Goal: Task Accomplishment & Management: Use online tool/utility

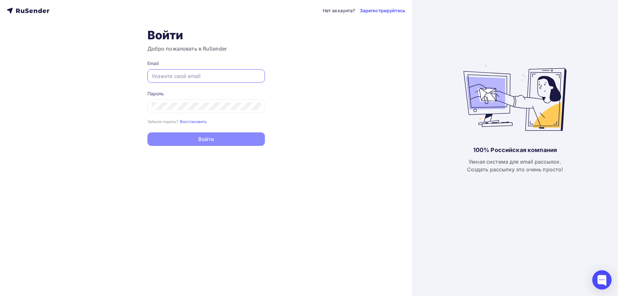
click at [191, 74] on input "text" at bounding box center [205, 76] width 109 height 8
paste input "[EMAIL_ADDRESS][PERSON_NAME][DOMAIN_NAME]"
type input "[EMAIL_ADDRESS][PERSON_NAME][DOMAIN_NAME]"
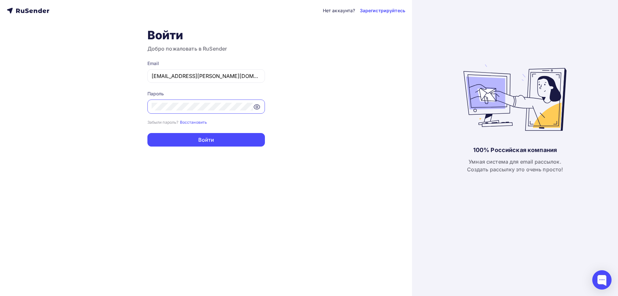
click at [147, 133] on button "Войти" at bounding box center [205, 140] width 117 height 14
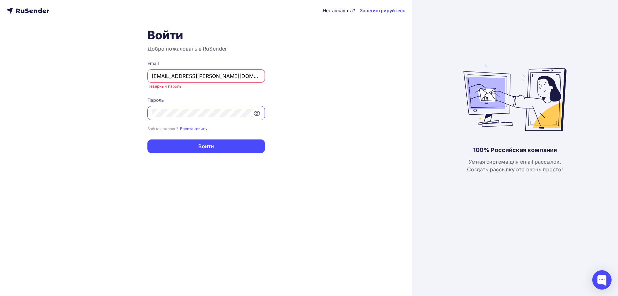
click at [233, 75] on input "a.gorbach@nadoba.eu" at bounding box center [205, 76] width 109 height 8
click at [151, 74] on input "a.gorbach@nadoba.eu" at bounding box center [205, 76] width 109 height 8
click at [260, 115] on icon at bounding box center [257, 113] width 8 height 8
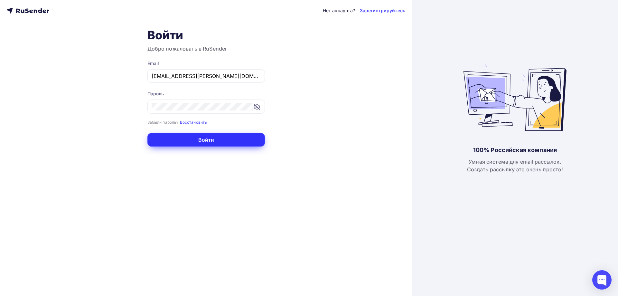
click at [222, 142] on button "Войти" at bounding box center [205, 140] width 117 height 14
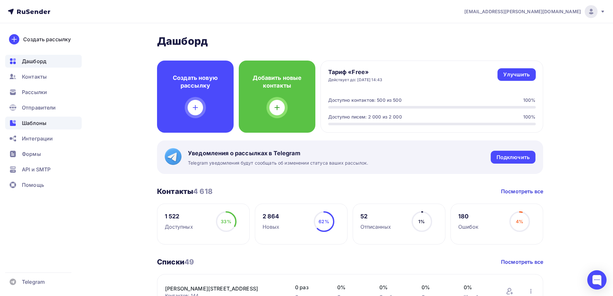
click at [42, 124] on span "Шаблоны" at bounding box center [34, 123] width 24 height 8
click at [23, 125] on span "Шаблоны" at bounding box center [34, 123] width 24 height 8
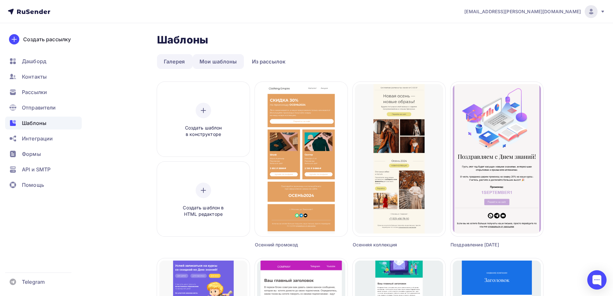
click at [228, 63] on link "Мои шаблоны" at bounding box center [218, 61] width 51 height 15
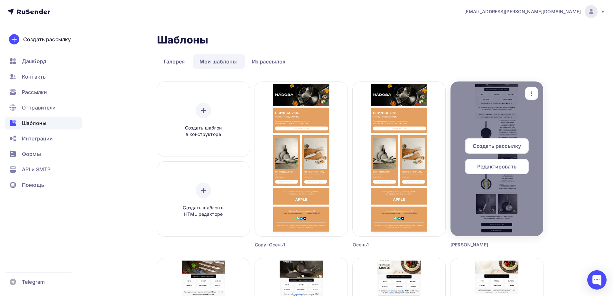
click at [531, 192] on div at bounding box center [496, 158] width 93 height 154
click at [476, 115] on div at bounding box center [496, 158] width 93 height 154
click at [508, 128] on div at bounding box center [496, 158] width 93 height 154
click at [497, 165] on span "Редактировать" at bounding box center [496, 166] width 39 height 8
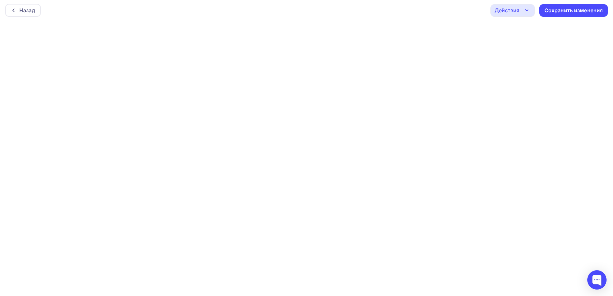
scroll to position [2, 0]
